Goal: Obtain resource: Download file/media

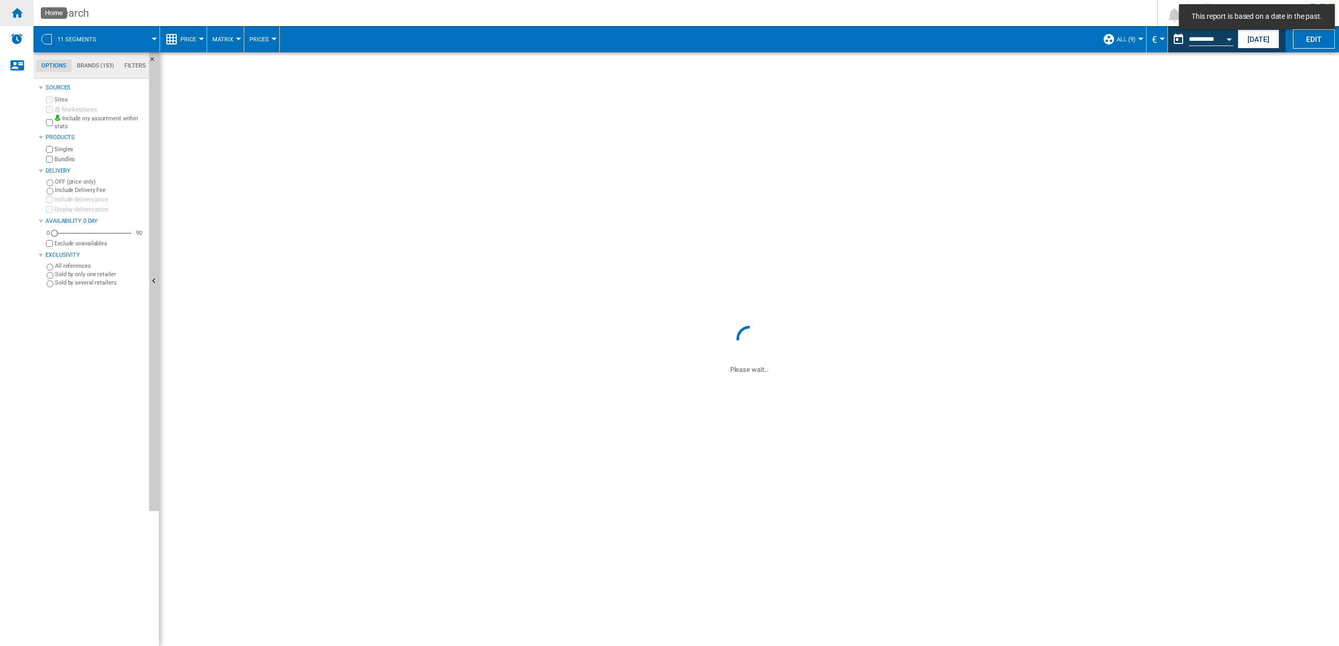
click at [24, 13] on div "Home" at bounding box center [16, 13] width 33 height 26
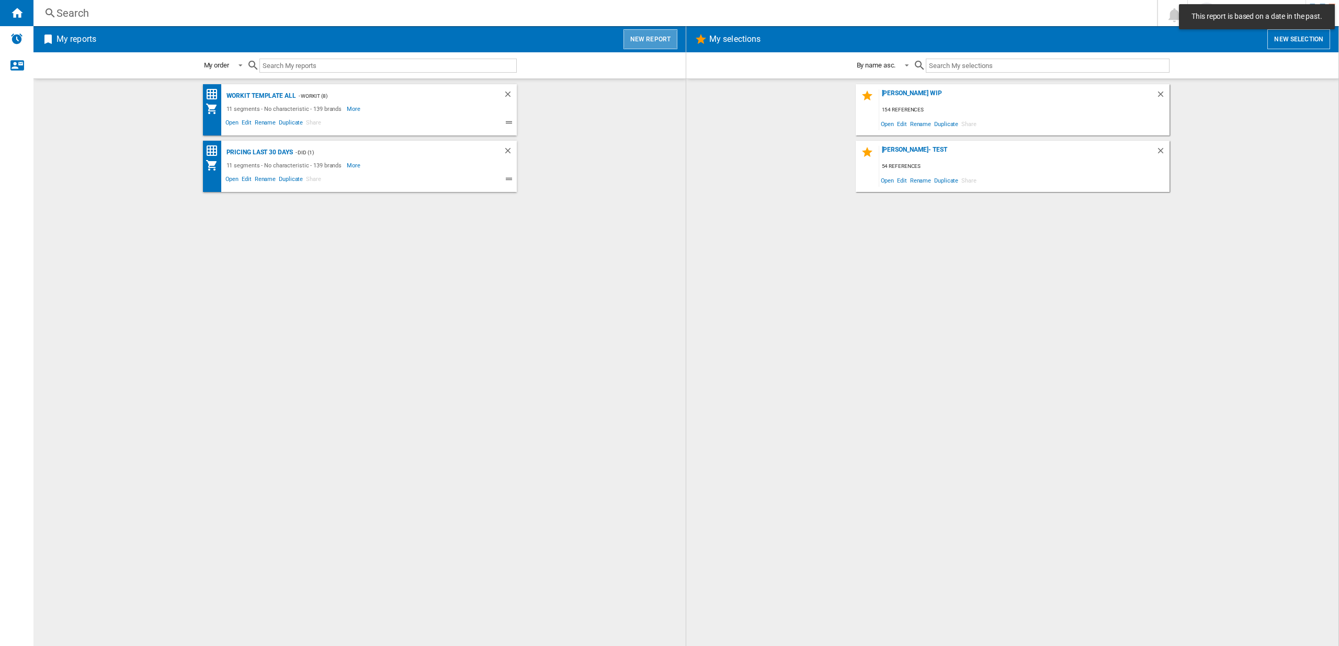
click at [658, 42] on button "New report" at bounding box center [651, 39] width 54 height 20
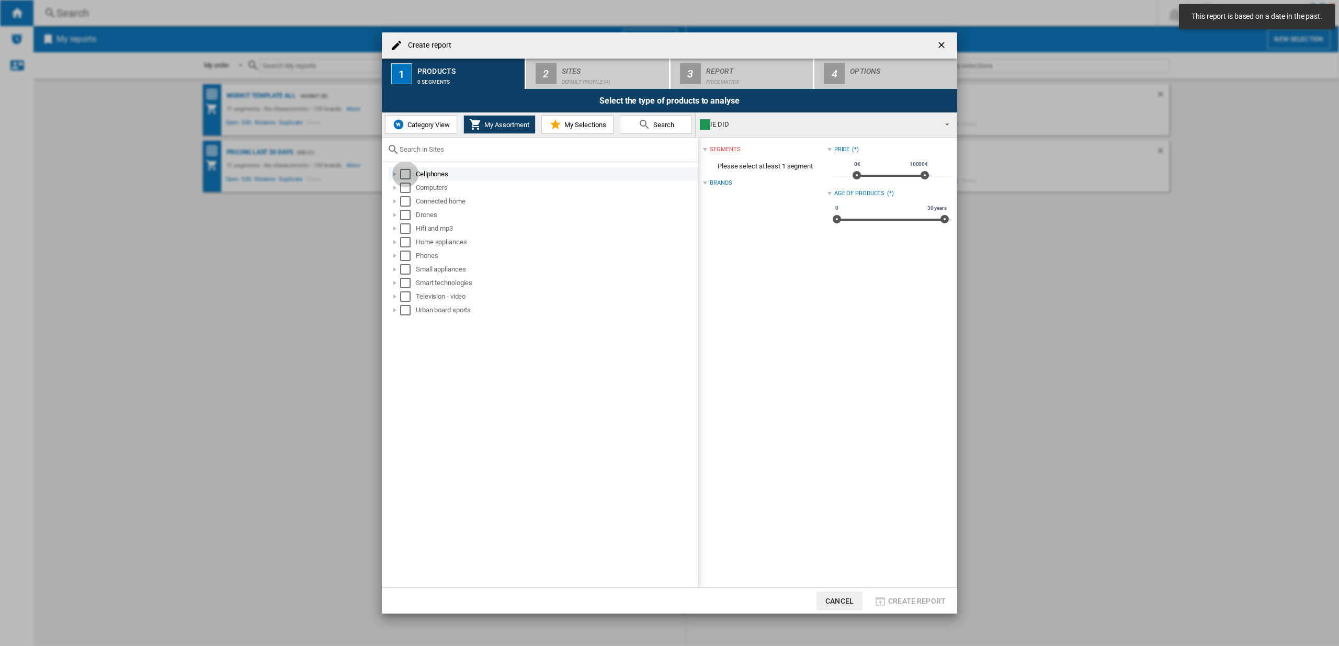
click at [407, 177] on div "Select" at bounding box center [405, 174] width 10 height 10
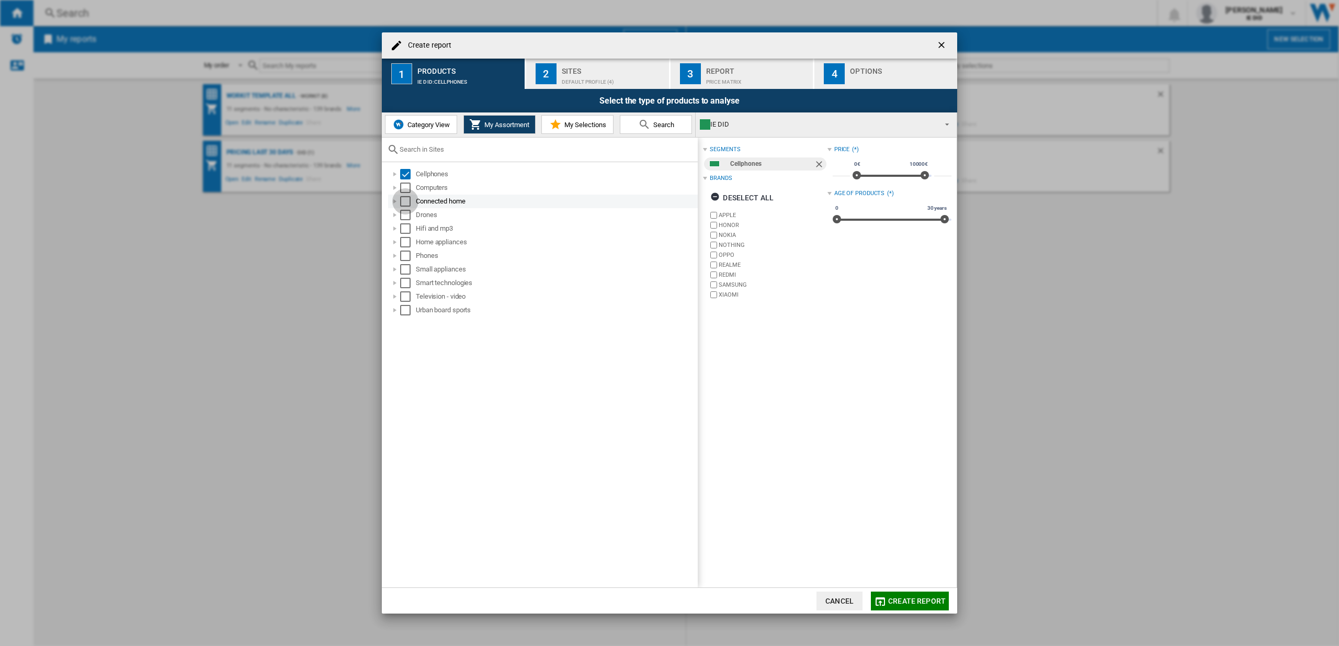
click at [407, 199] on div "Select" at bounding box center [405, 201] width 10 height 10
click at [406, 188] on div "Select" at bounding box center [405, 188] width 10 height 10
click at [408, 217] on div "Select" at bounding box center [405, 215] width 10 height 10
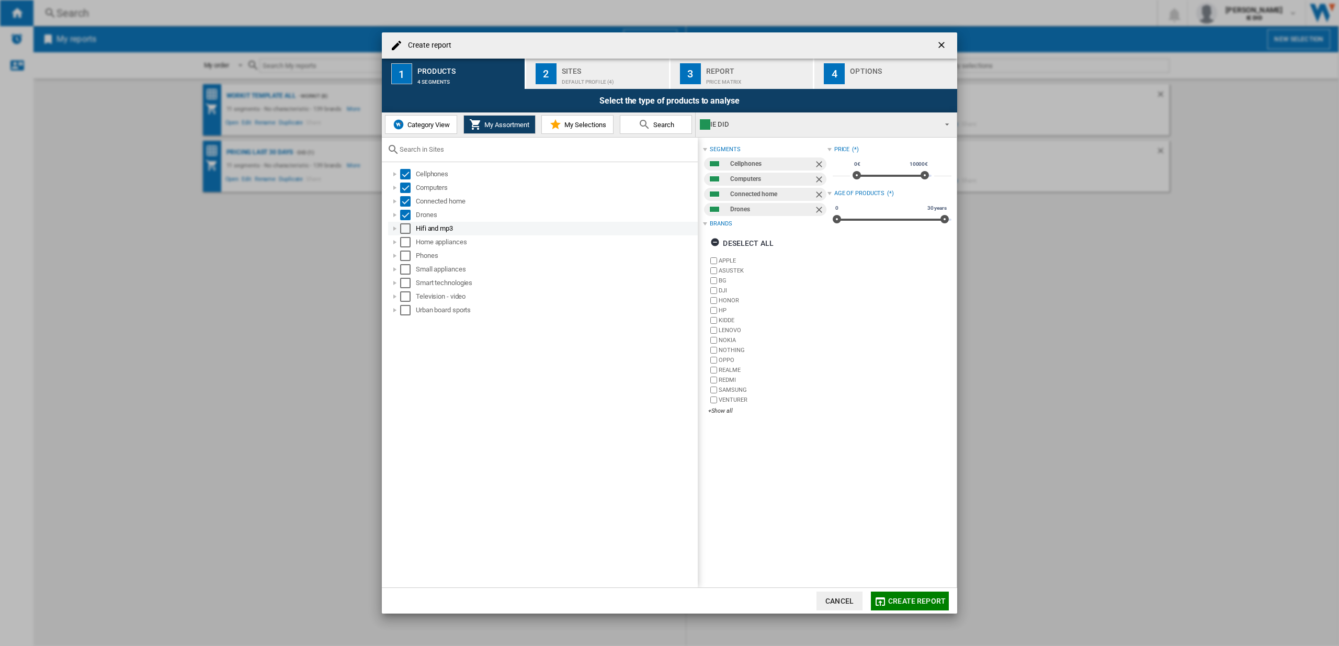
click at [408, 228] on div "Select" at bounding box center [405, 228] width 10 height 10
click at [401, 246] on div "Select" at bounding box center [405, 242] width 10 height 10
click at [402, 258] on div "Select" at bounding box center [405, 256] width 10 height 10
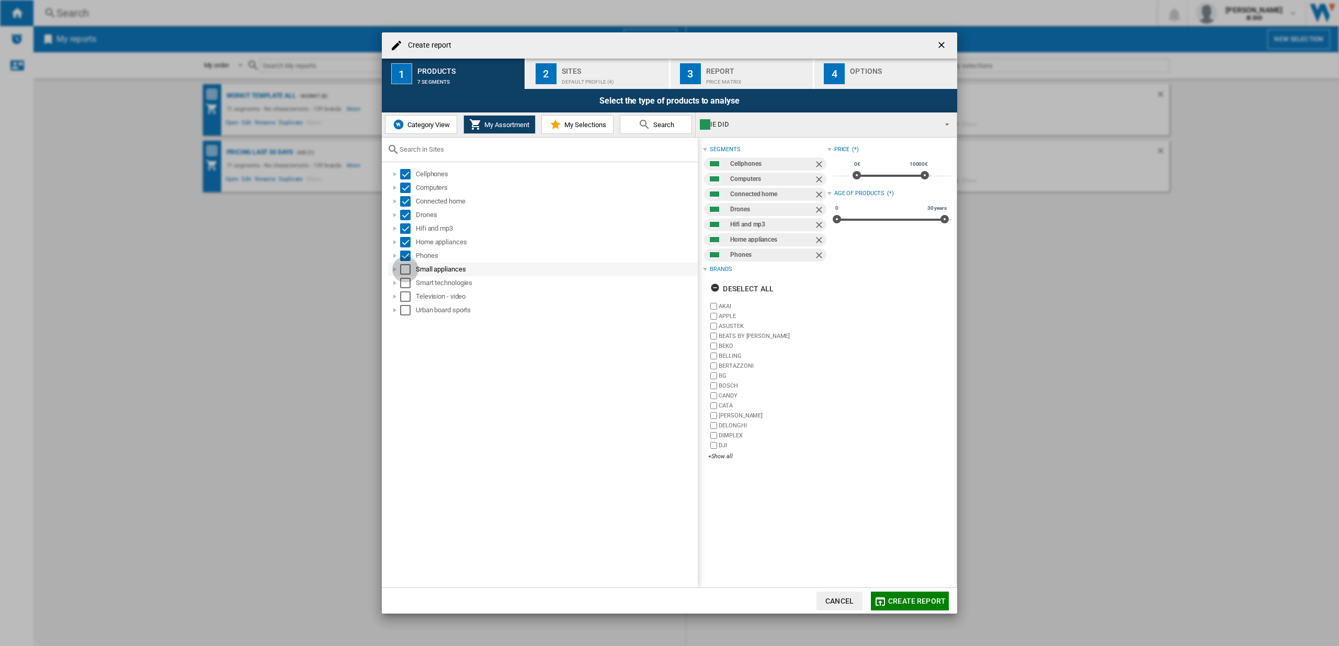
click at [404, 268] on div "Select" at bounding box center [405, 269] width 10 height 10
click at [405, 288] on div "Select" at bounding box center [405, 283] width 10 height 10
click at [403, 300] on div "Select" at bounding box center [405, 296] width 10 height 10
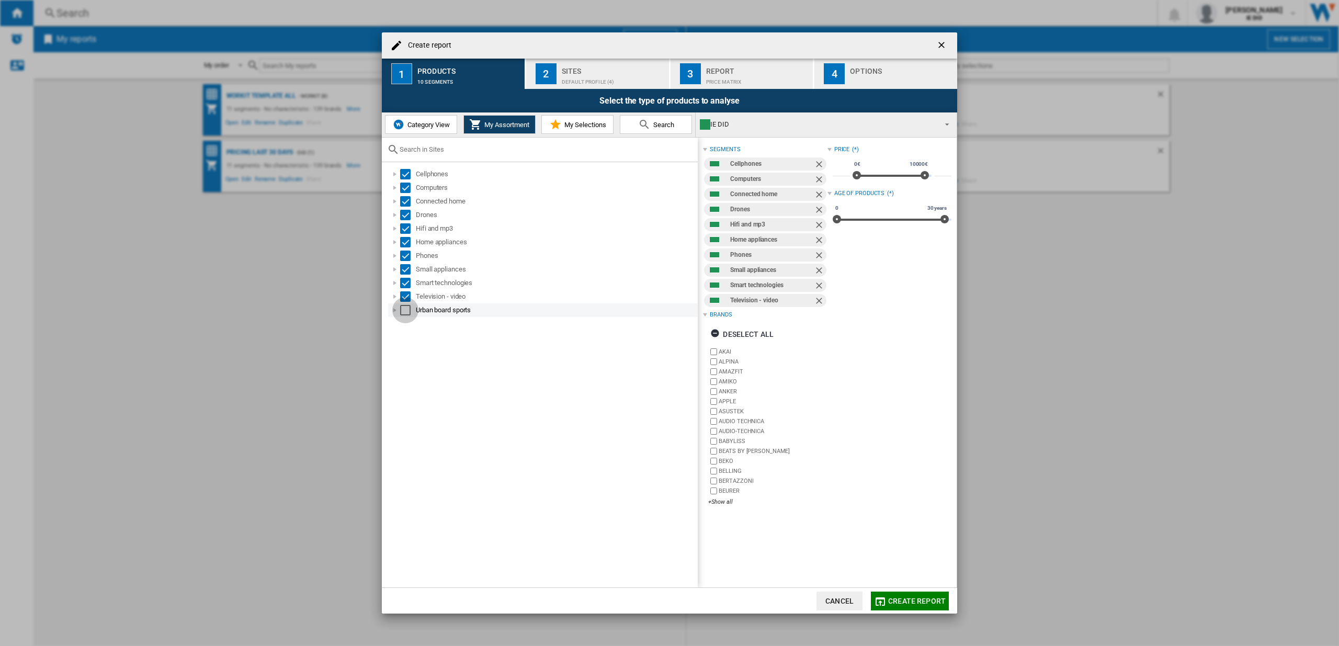
click at [403, 315] on div "Select" at bounding box center [405, 310] width 10 height 10
click at [595, 83] on div "Default profile (4)" at bounding box center [613, 79] width 103 height 11
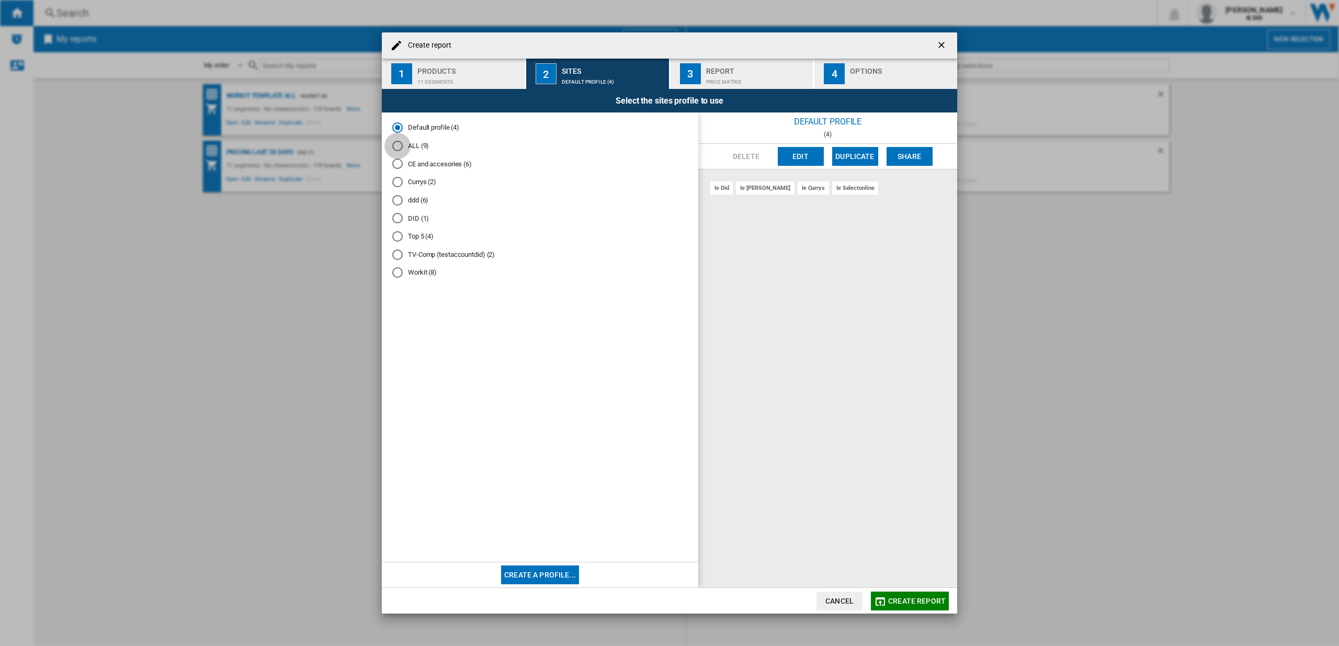
click at [400, 148] on div "ALL (9)" at bounding box center [397, 146] width 10 height 10
click at [901, 600] on span "Create report" at bounding box center [917, 601] width 58 height 8
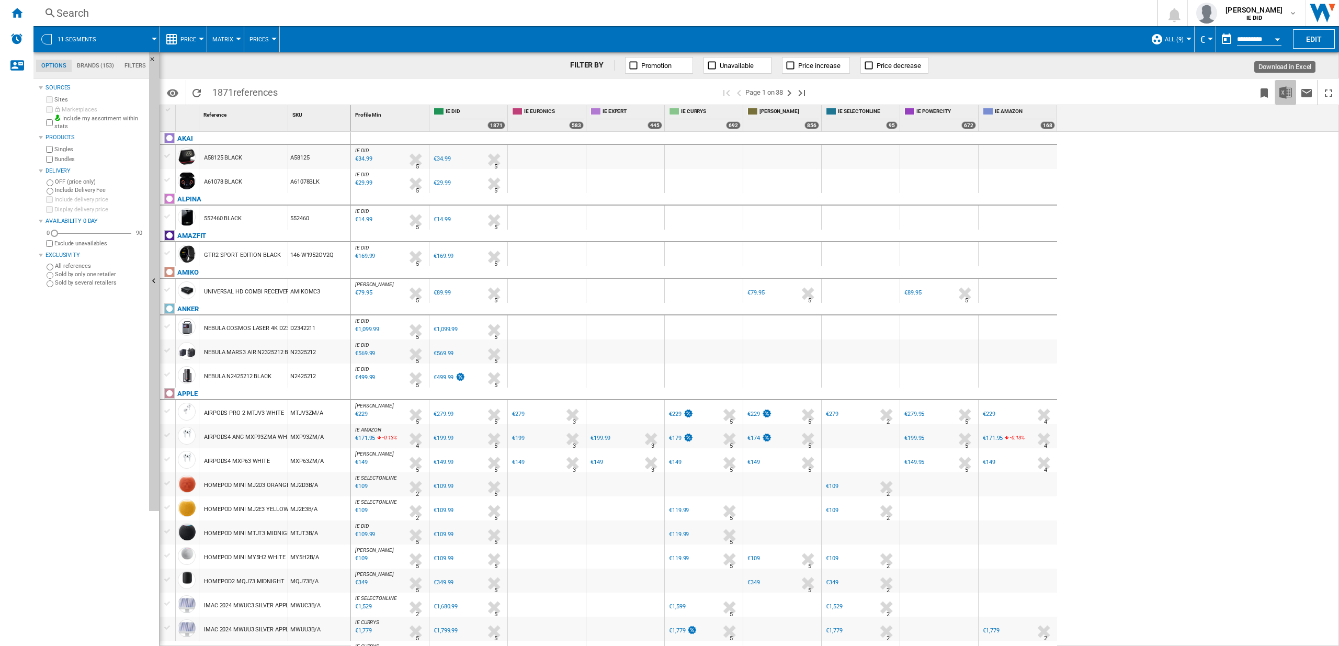
click at [1284, 89] on img "Download in Excel" at bounding box center [1286, 92] width 13 height 13
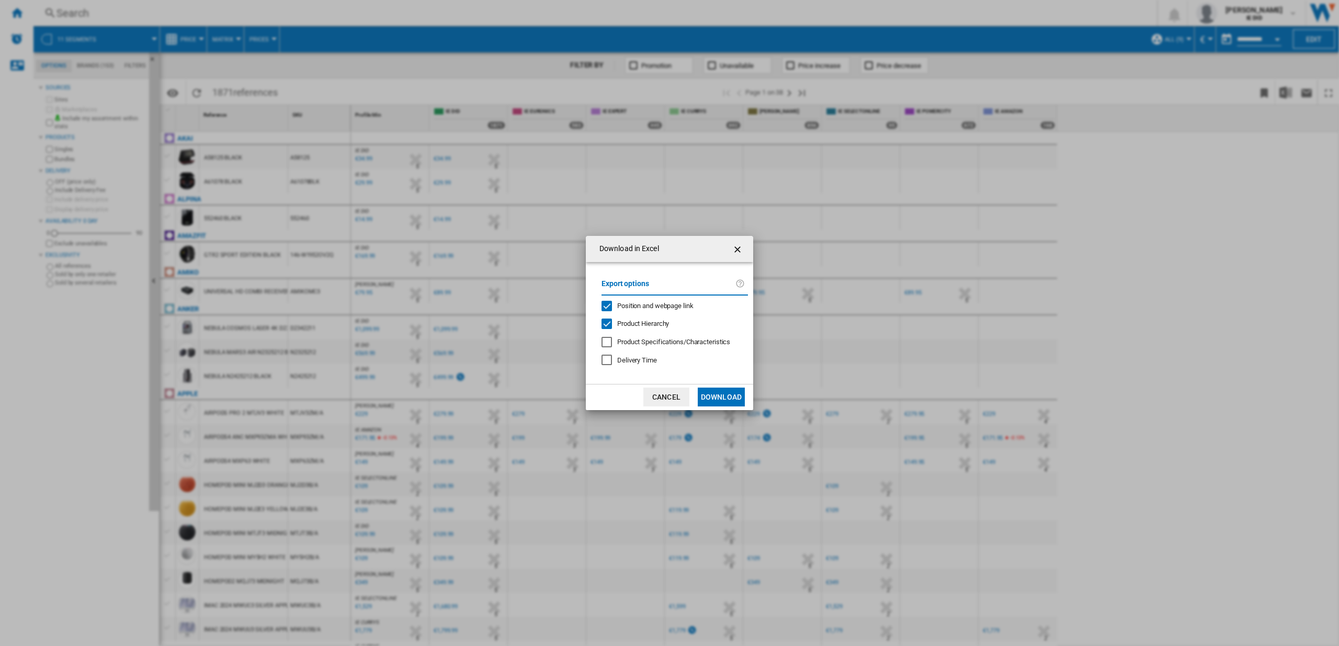
click at [723, 398] on button "Download" at bounding box center [721, 397] width 47 height 19
